Goal: Transaction & Acquisition: Complete application form

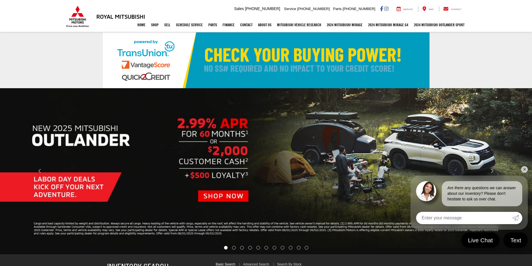
select select "Mitsubishi"
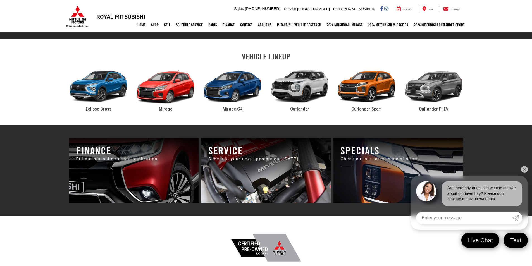
scroll to position [279, 0]
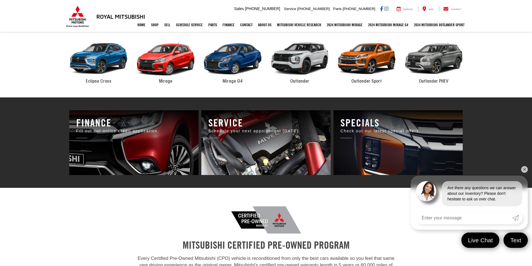
click at [522, 167] on link "✕" at bounding box center [524, 169] width 7 height 7
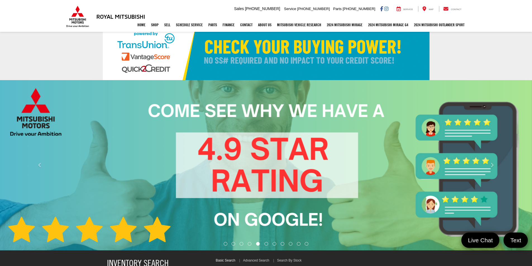
scroll to position [0, 0]
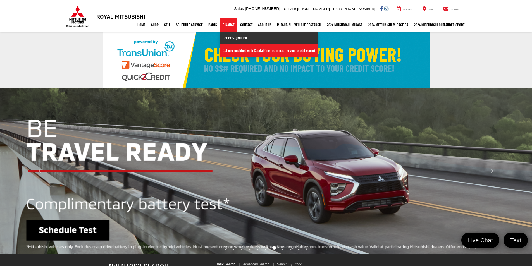
click at [226, 38] on link "Get Pre-Qualified" at bounding box center [269, 38] width 98 height 13
